Goal: Information Seeking & Learning: Learn about a topic

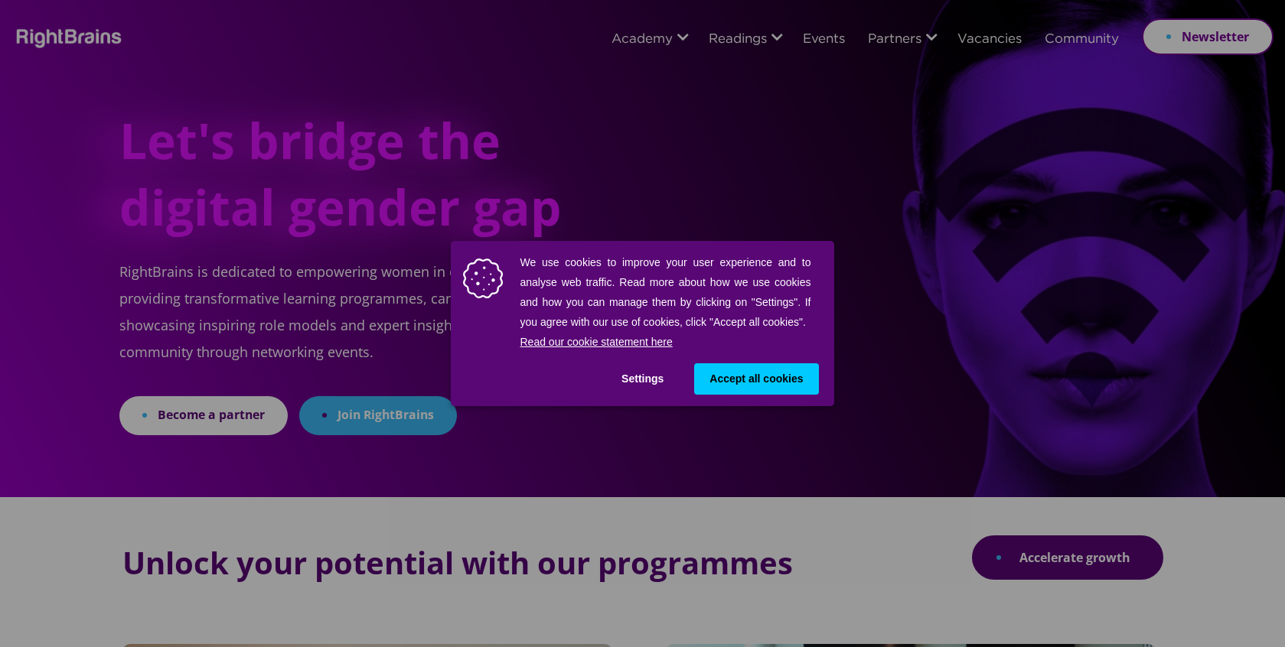
click at [755, 378] on span "Accept all cookies" at bounding box center [755, 379] width 93 height 16
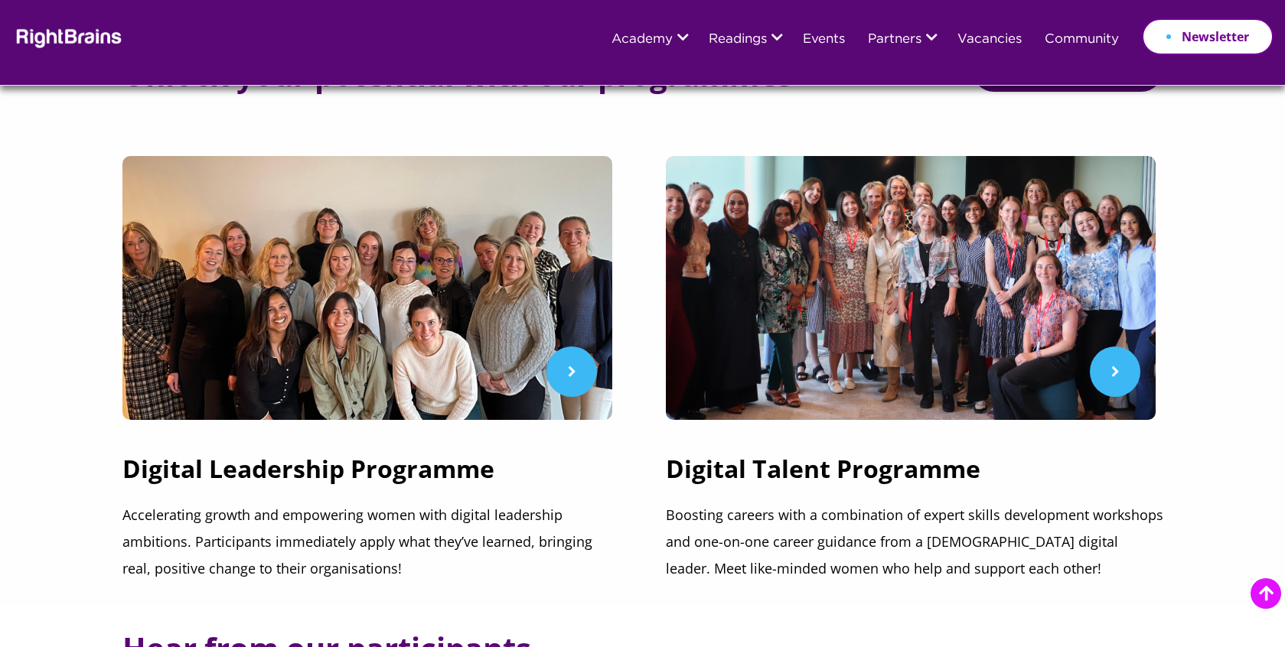
scroll to position [500, 0]
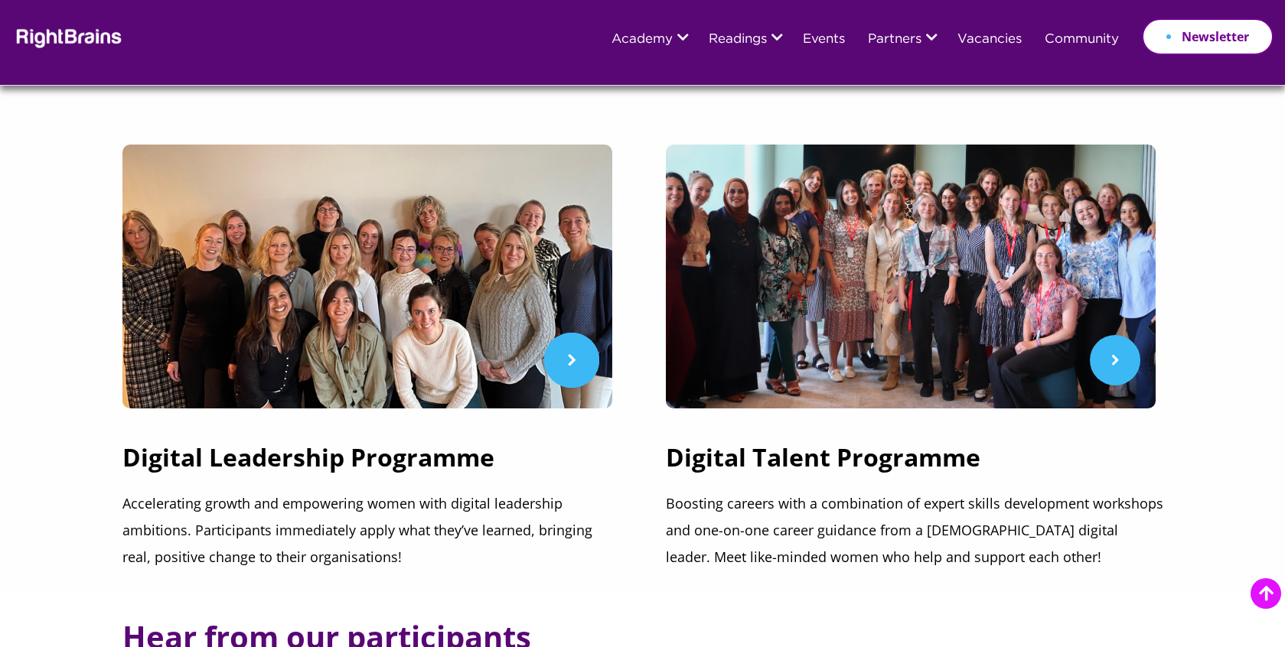
click at [582, 350] on link at bounding box center [370, 277] width 497 height 264
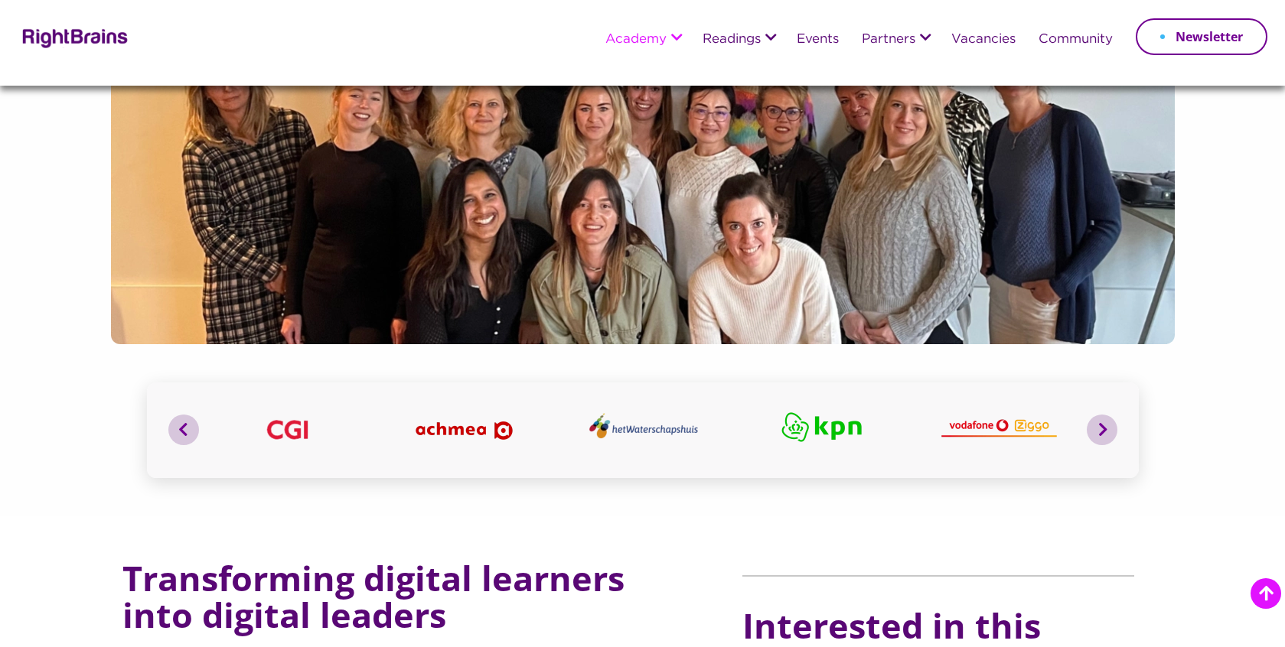
scroll to position [152, 0]
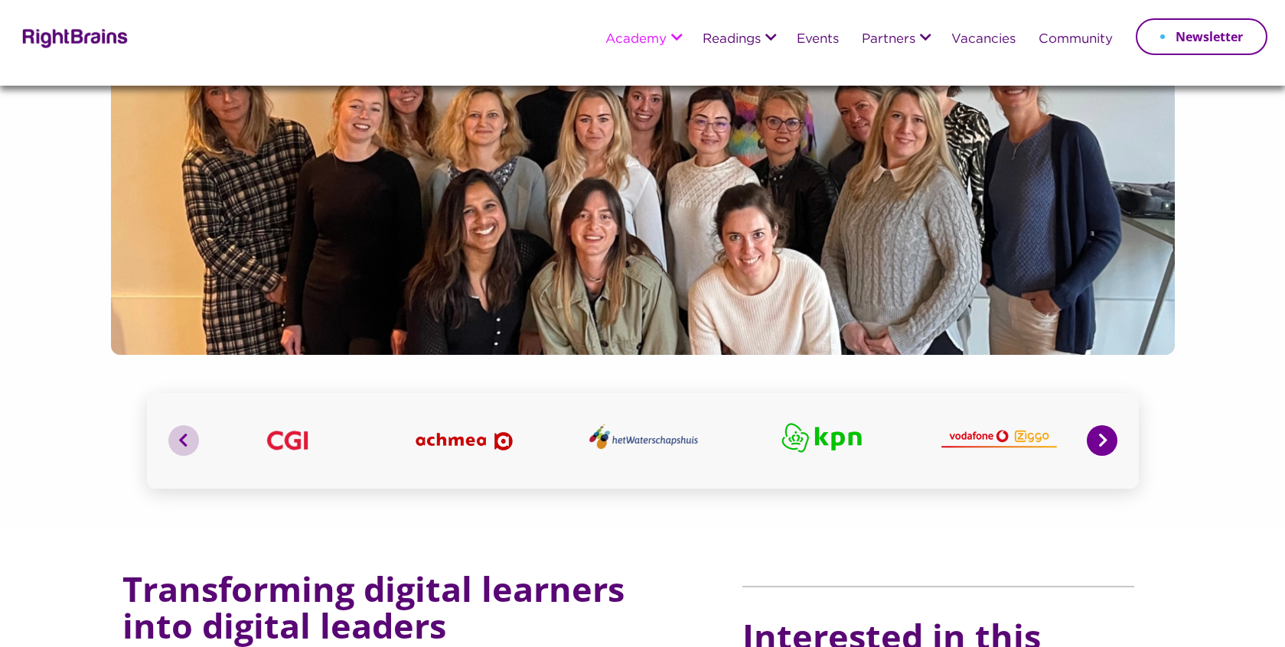
click at [1094, 438] on button "Next" at bounding box center [1102, 440] width 31 height 31
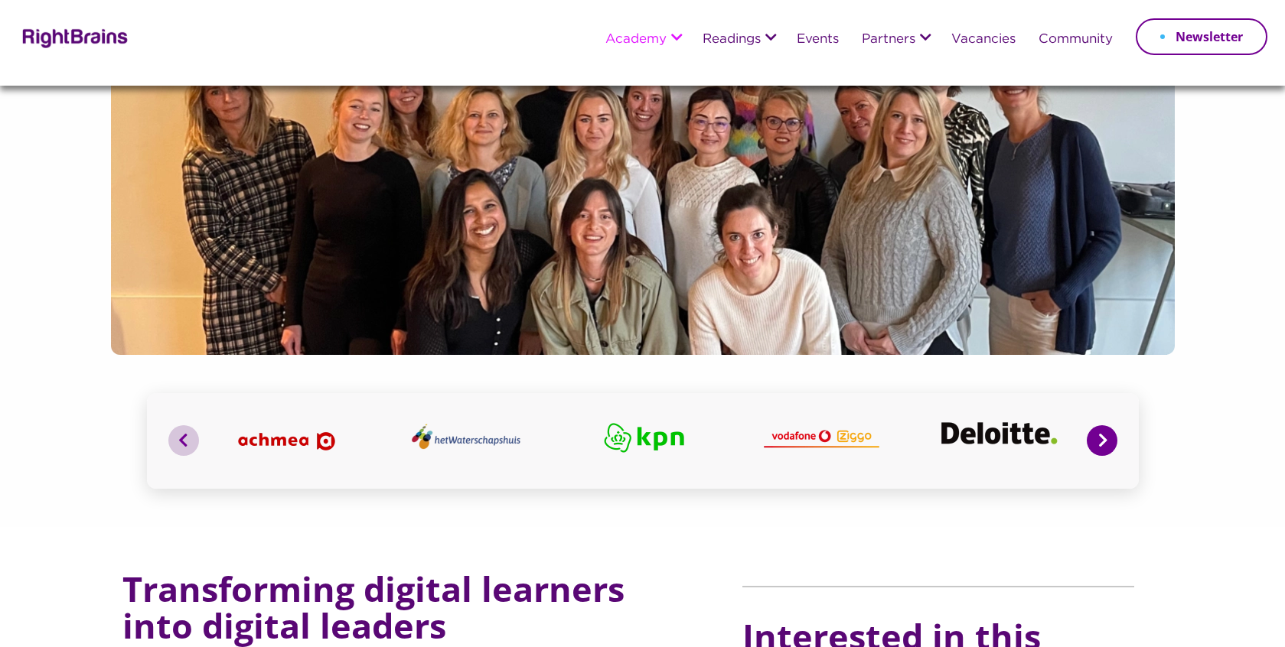
click at [1097, 438] on button "Next" at bounding box center [1102, 440] width 31 height 31
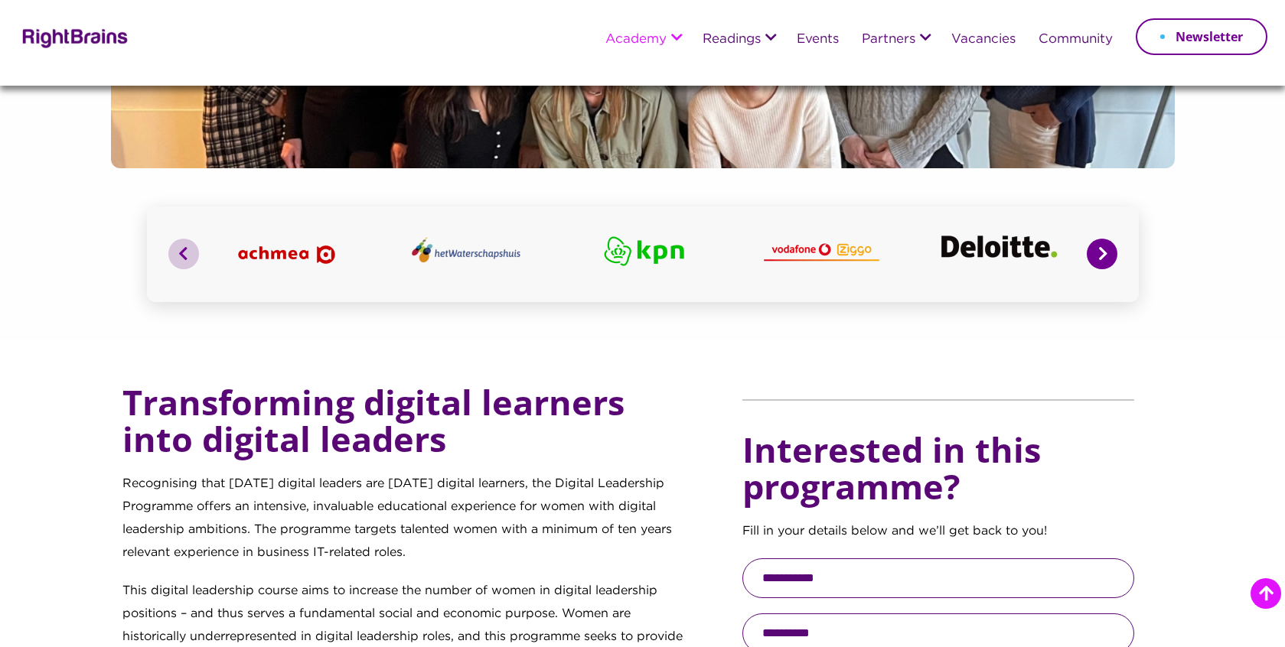
scroll to position [5, 0]
